Goal: Book appointment/travel/reservation

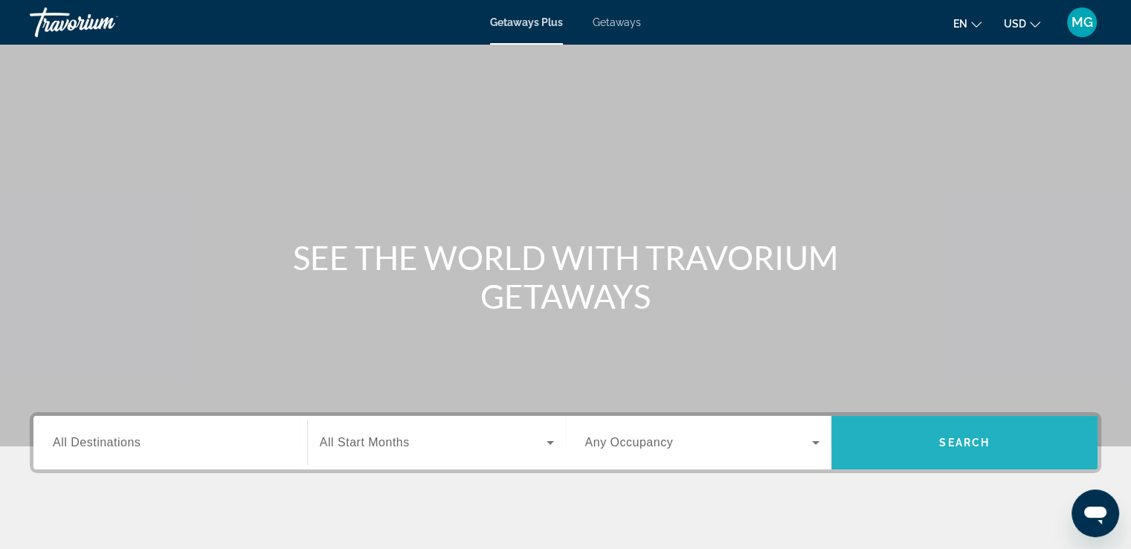
click at [977, 451] on span "Search" at bounding box center [965, 443] width 266 height 36
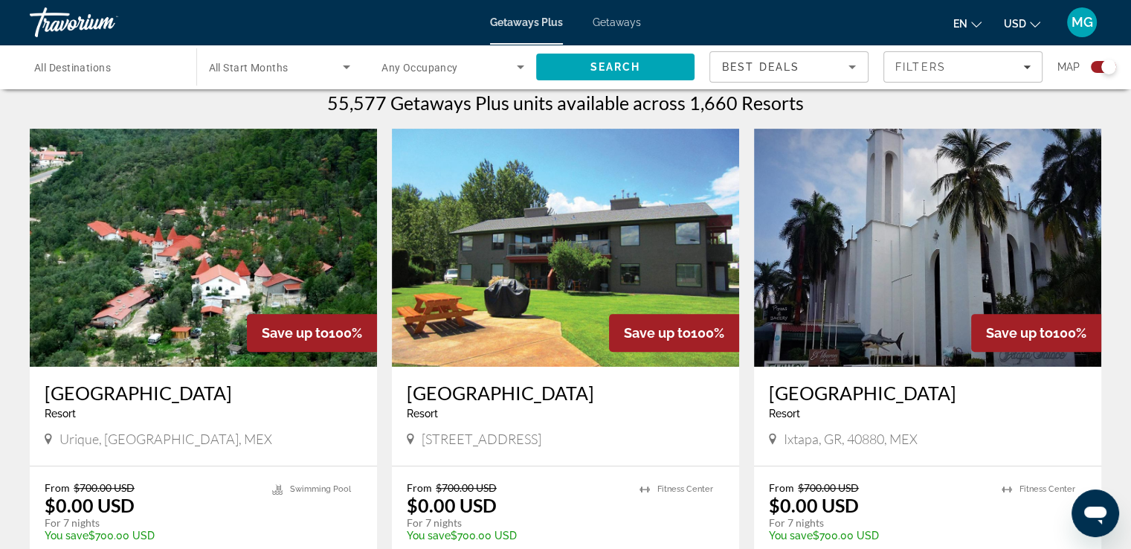
scroll to position [478, 0]
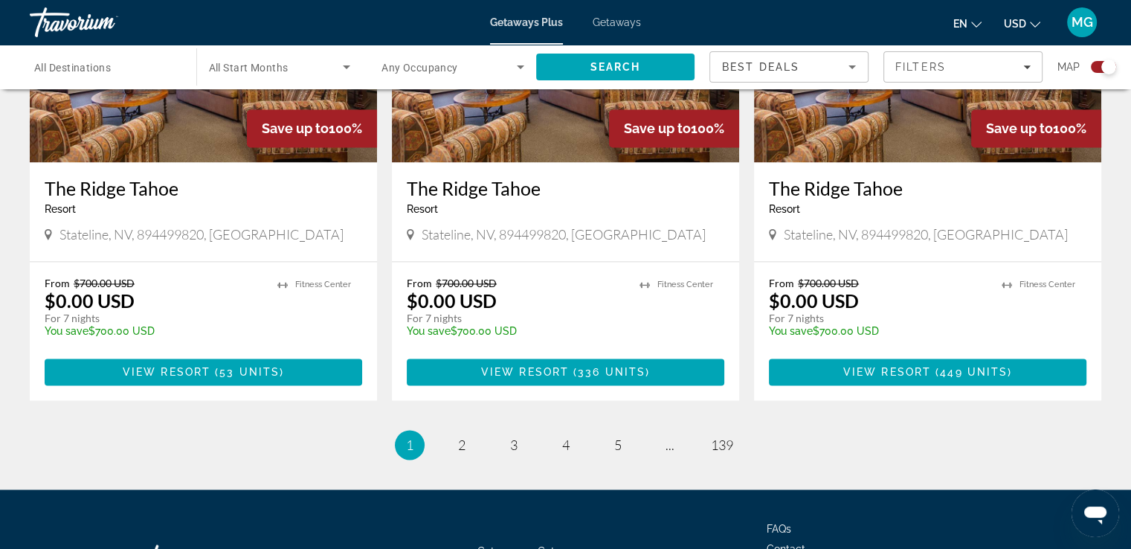
scroll to position [2242, 0]
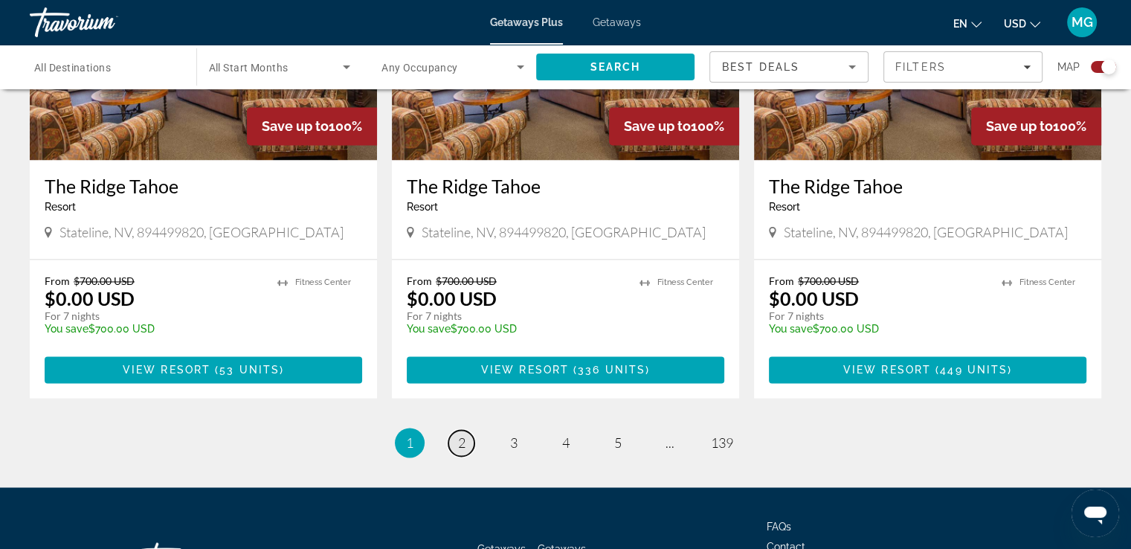
click at [458, 440] on span "2" at bounding box center [461, 442] width 7 height 16
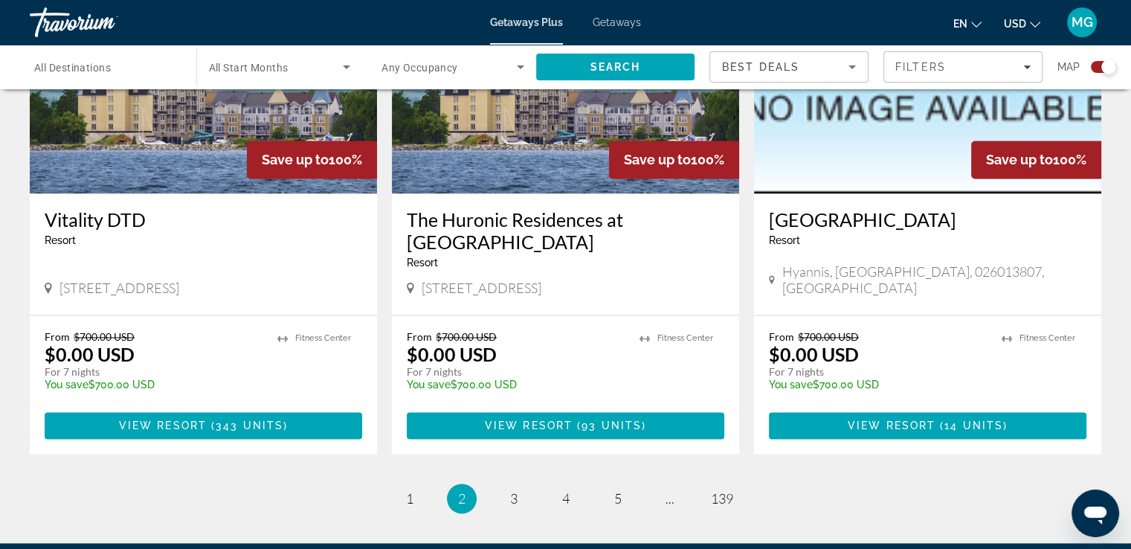
scroll to position [2266, 0]
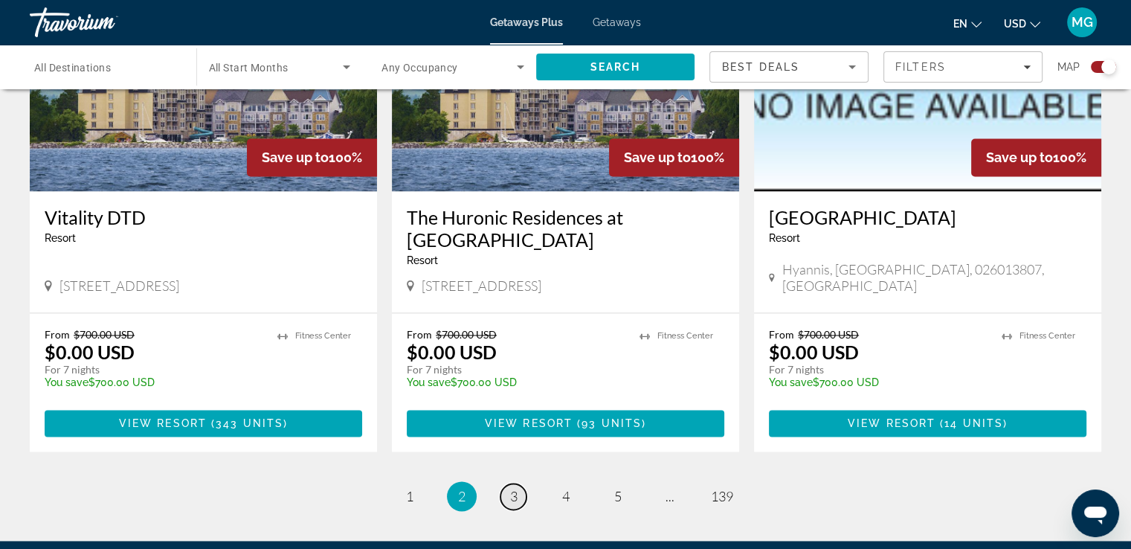
click at [515, 488] on span "3" at bounding box center [513, 496] width 7 height 16
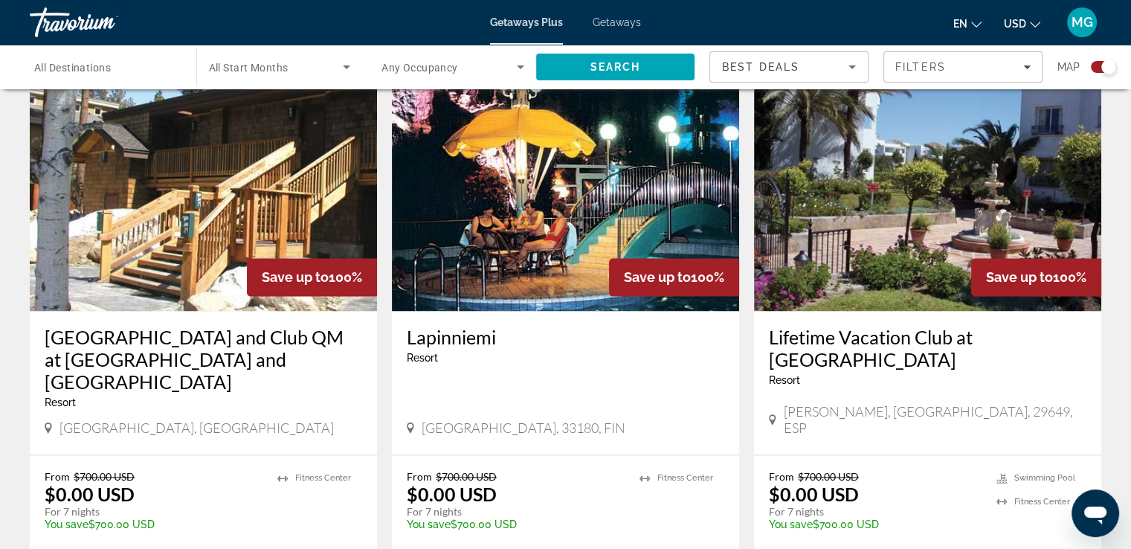
scroll to position [2118, 0]
